Goal: Navigation & Orientation: Go to known website

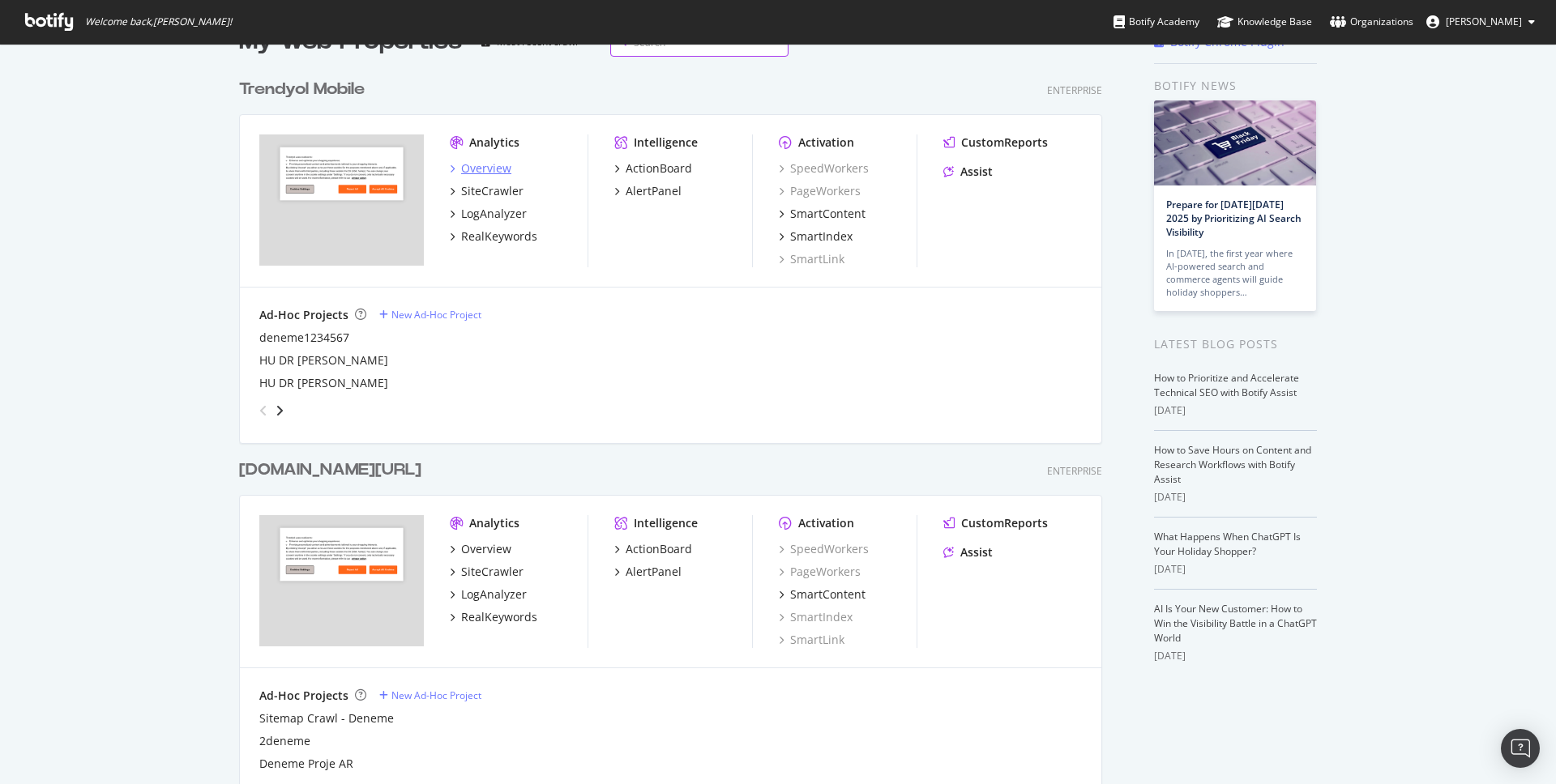
scroll to position [16, 0]
